Goal: Transaction & Acquisition: Purchase product/service

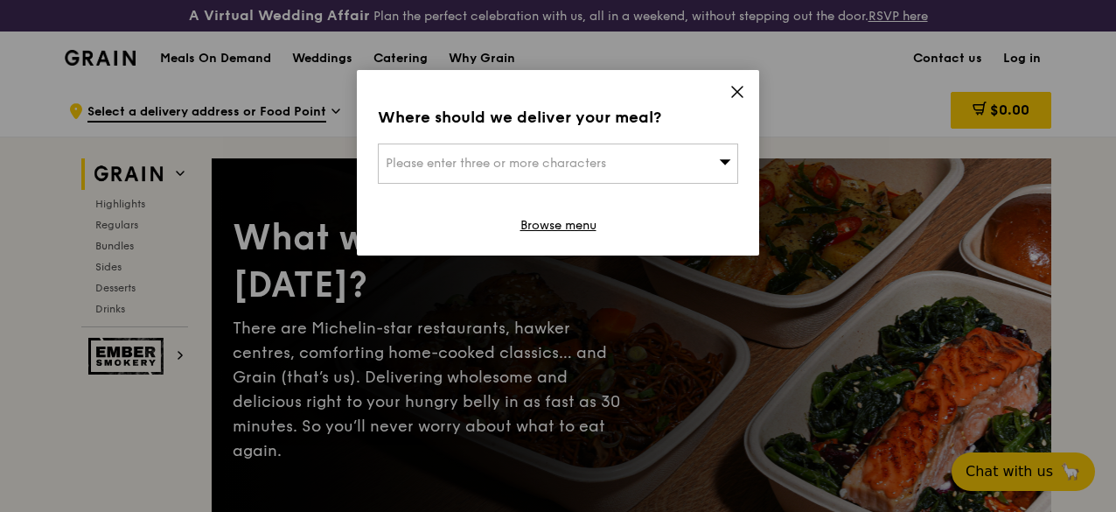
click at [588, 172] on div "Please enter three or more characters" at bounding box center [558, 163] width 360 height 40
type input "550403"
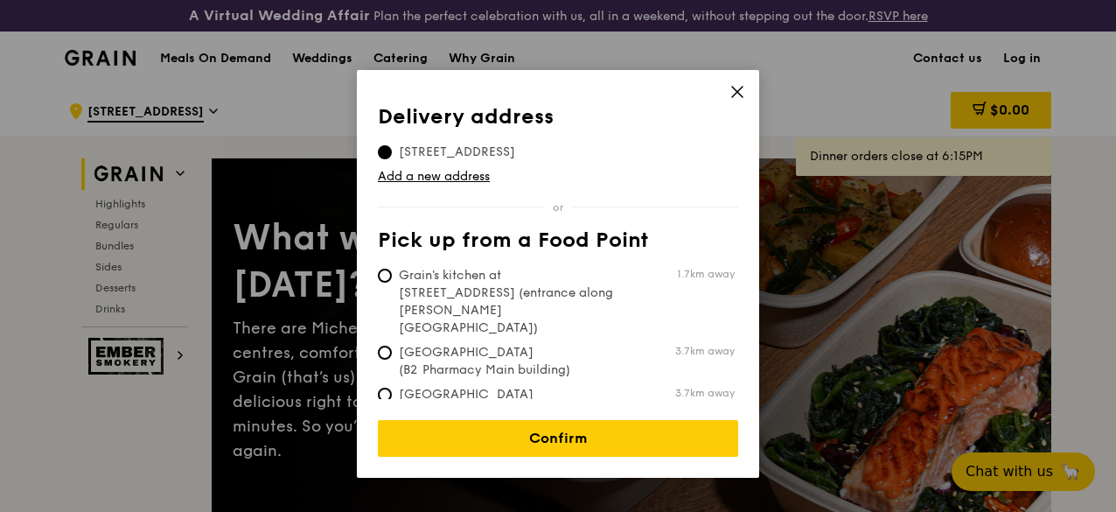
click at [526, 279] on span "Grain's kitchen at 5 Burn Road #05-01 (entrance along Harrison Road)" at bounding box center [508, 302] width 261 height 70
click at [392, 279] on input "Grain's kitchen at 5 Burn Road #05-01 (entrance along Harrison Road) 1.7km away" at bounding box center [385, 276] width 14 height 14
radio input "true"
click at [534, 386] on span "Tan Tock Seng Hospital (Level 1 Ward block drop-off point)" at bounding box center [508, 412] width 261 height 52
click at [392, 388] on input "Tan Tock Seng Hospital (Level 1 Ward block drop-off point) 3.7km away" at bounding box center [385, 395] width 14 height 14
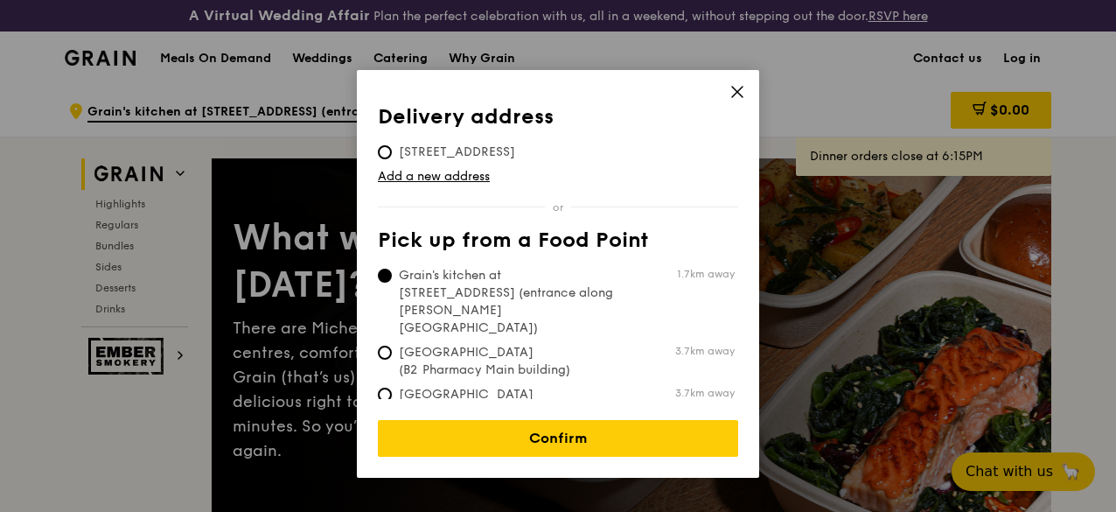
radio input "true"
click at [541, 344] on span "[GEOGRAPHIC_DATA] (B2 Pharmacy Main building)" at bounding box center [508, 361] width 261 height 35
click at [392, 346] on input "Tan Tock Seng Hospital (B2 Pharmacy Main building) 3.7km away" at bounding box center [385, 353] width 14 height 14
radio input "true"
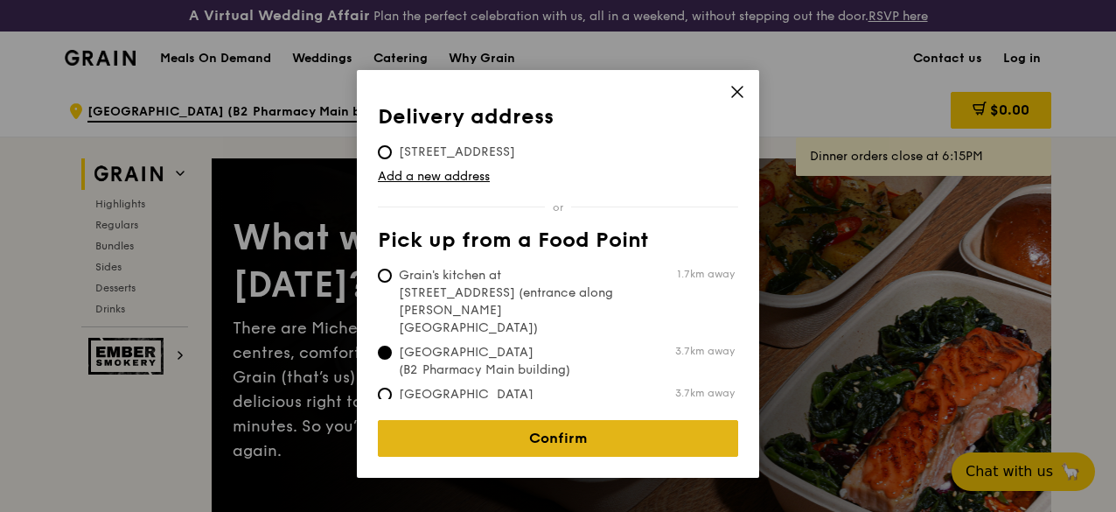
click at [543, 427] on link "Confirm" at bounding box center [558, 438] width 360 height 37
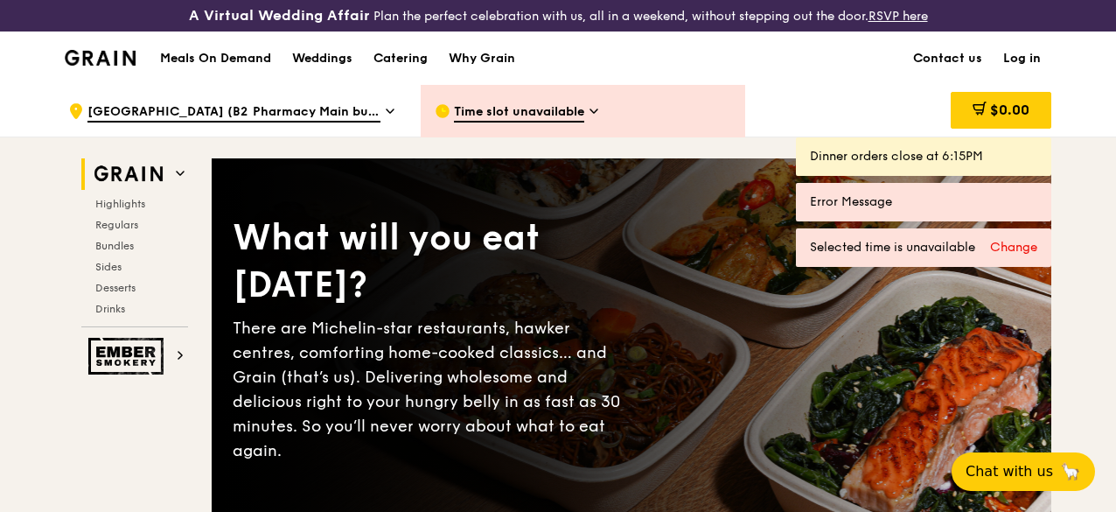
click at [245, 64] on h1 "Meals On Demand" at bounding box center [215, 58] width 111 height 17
click at [247, 67] on h1 "Meals On Demand" at bounding box center [215, 58] width 111 height 17
click at [577, 122] on span "Time slot unavailable" at bounding box center [519, 112] width 130 height 19
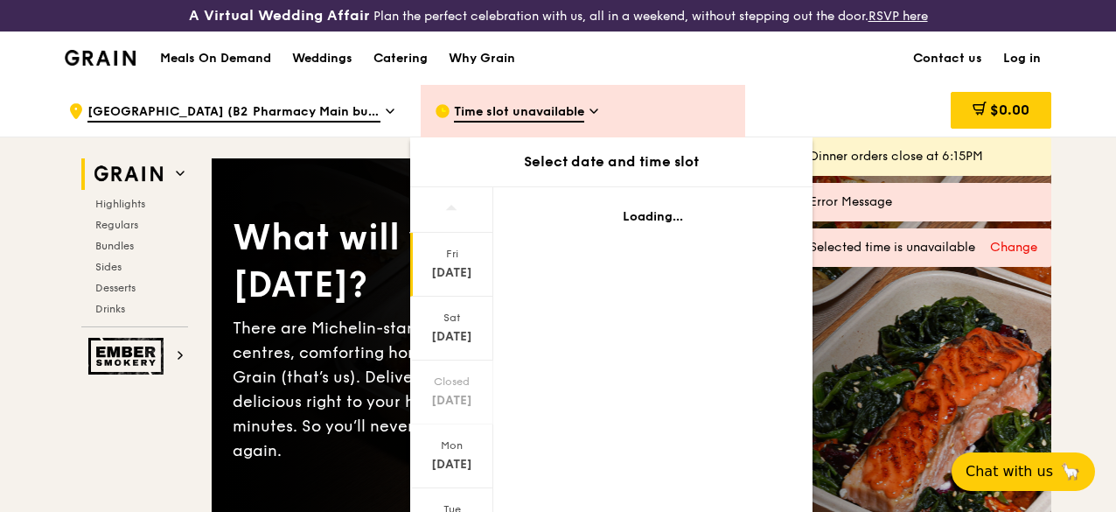
click at [462, 282] on div "Sep 19" at bounding box center [452, 272] width 78 height 17
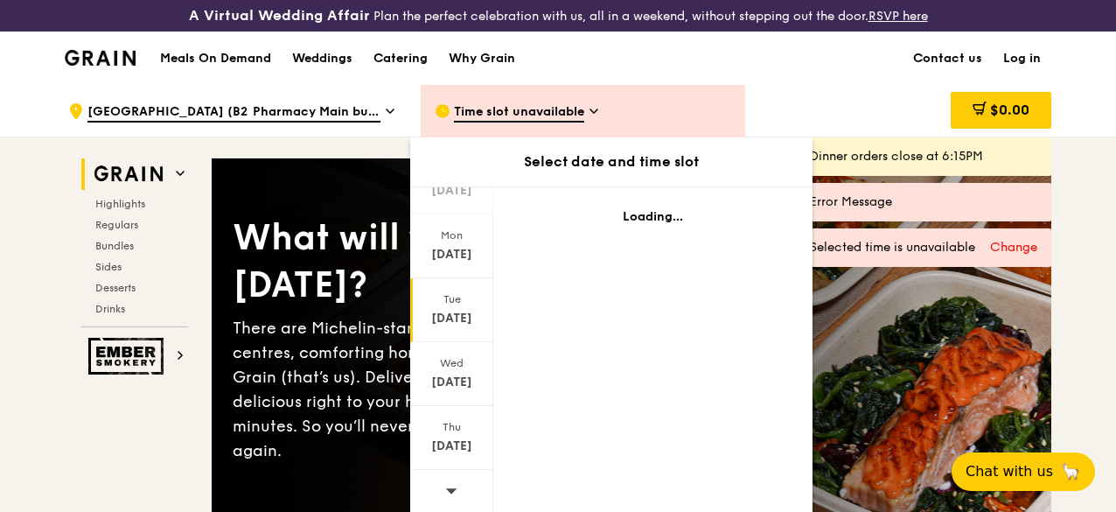
click at [458, 327] on div "Sep 23" at bounding box center [452, 318] width 78 height 17
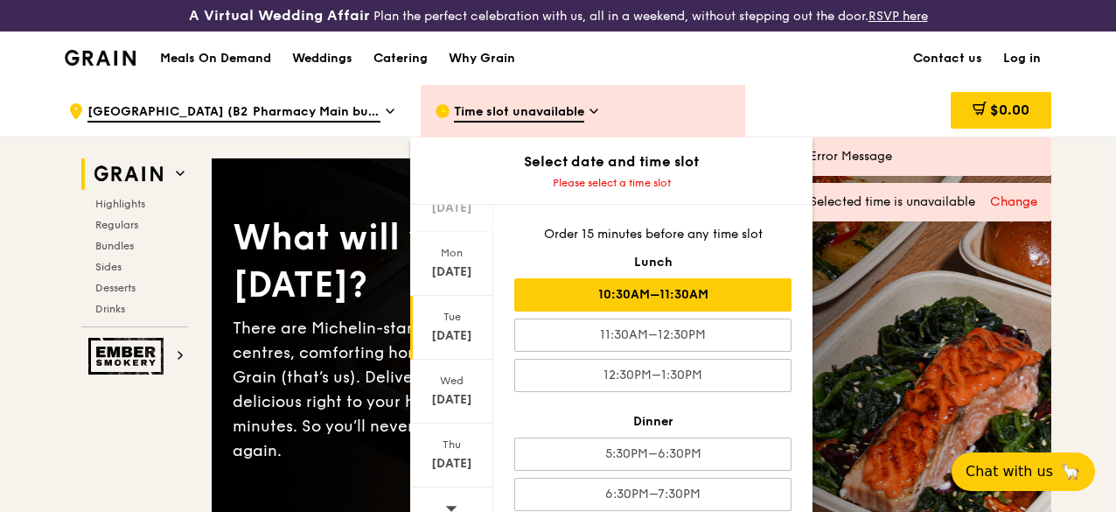
click at [609, 296] on div "10:30AM–11:30AM" at bounding box center [652, 294] width 277 height 33
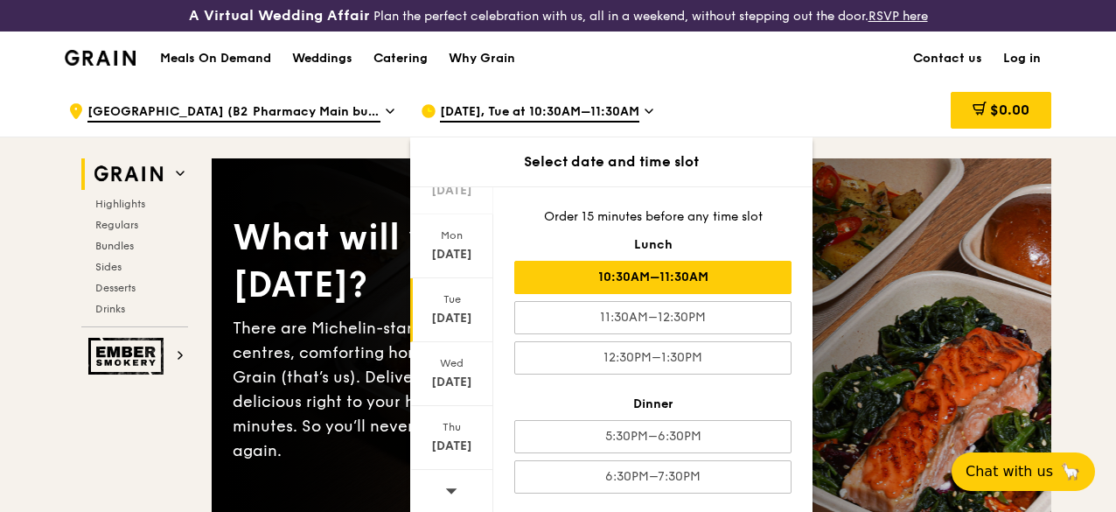
click at [247, 67] on h1 "Meals On Demand" at bounding box center [215, 58] width 111 height 17
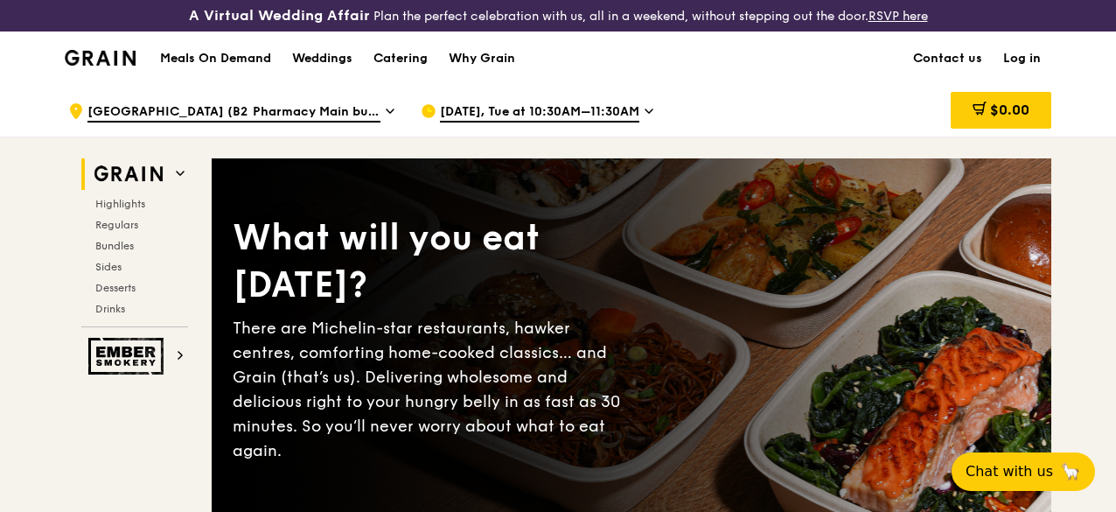
click at [247, 67] on h1 "Meals On Demand" at bounding box center [215, 58] width 111 height 17
click at [120, 210] on span "Highlights" at bounding box center [123, 204] width 56 height 12
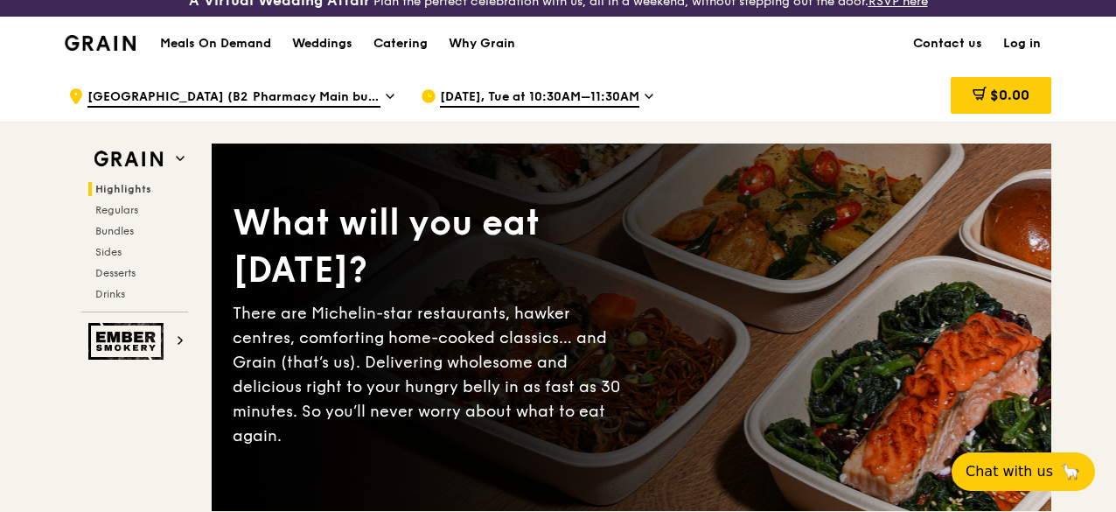
scroll to position [0, 0]
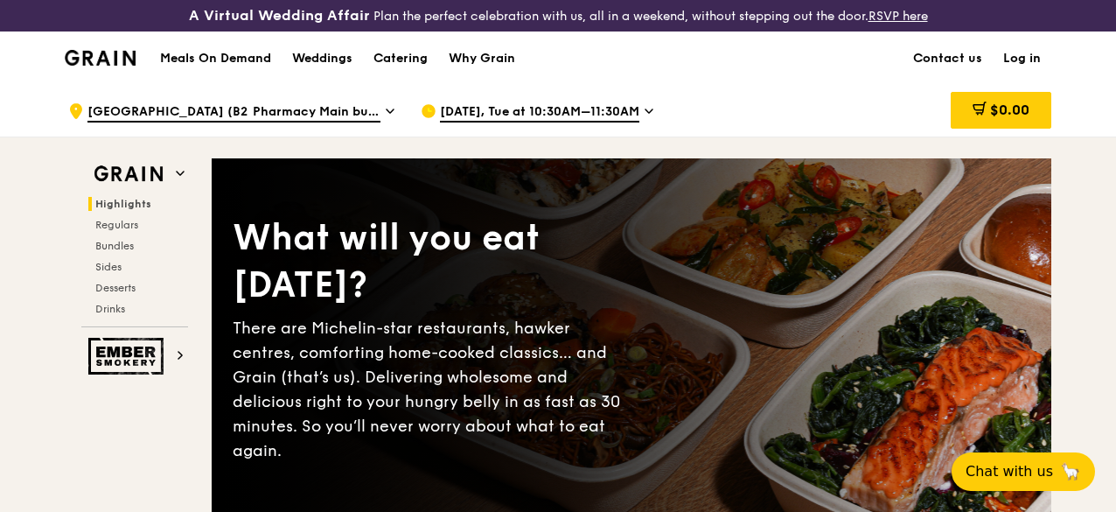
click at [233, 67] on h1 "Meals On Demand" at bounding box center [215, 58] width 111 height 17
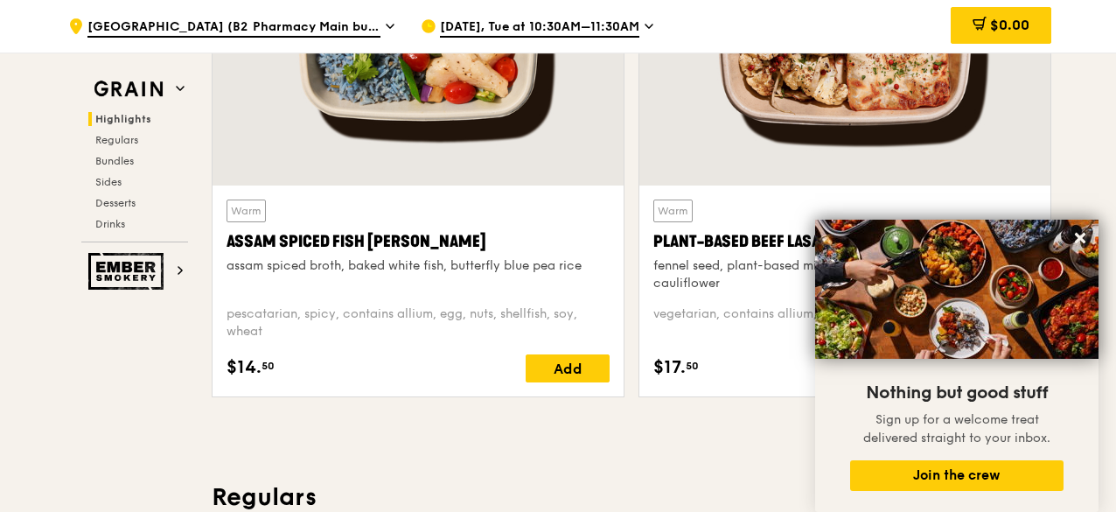
scroll to position [700, 0]
